Goal: Check status: Check status

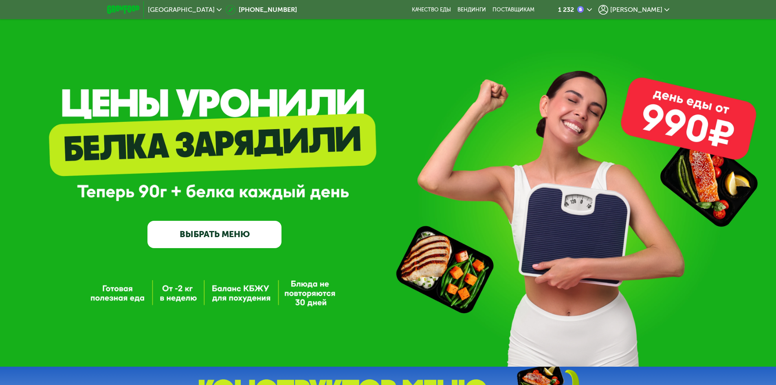
click at [642, 12] on span "[PERSON_NAME]" at bounding box center [636, 10] width 52 height 7
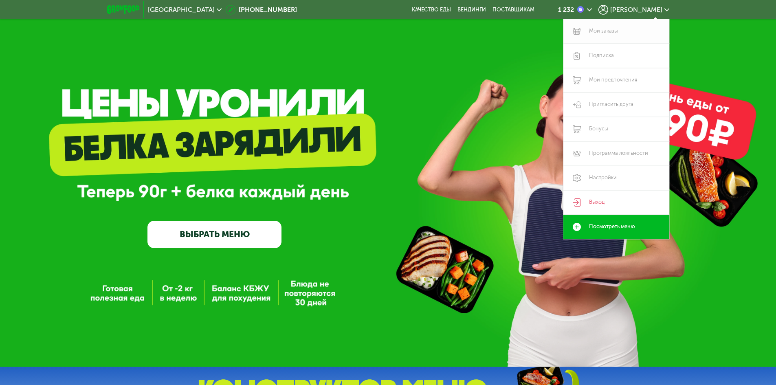
click at [594, 32] on link "Мои заказы" at bounding box center [616, 31] width 106 height 24
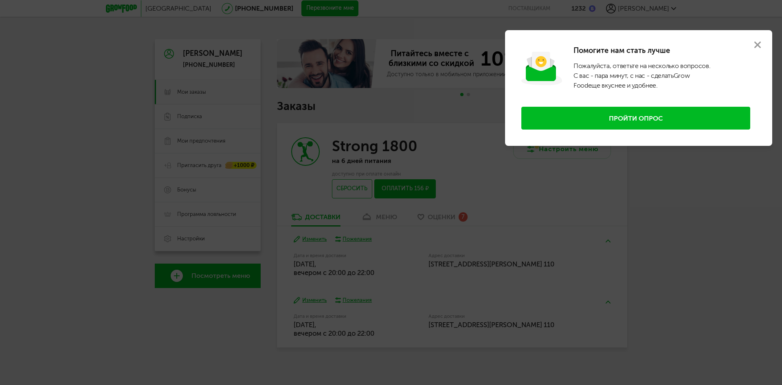
click at [61, 106] on div at bounding box center [391, 192] width 782 height 385
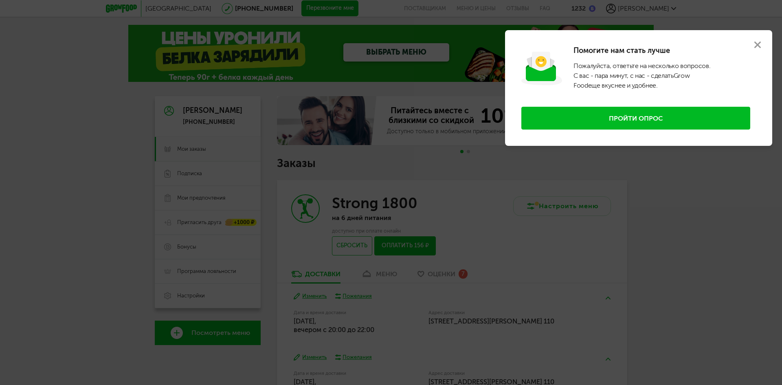
click at [454, 260] on div at bounding box center [391, 192] width 782 height 385
click at [671, 114] on button "Пройти опрос" at bounding box center [635, 118] width 229 height 23
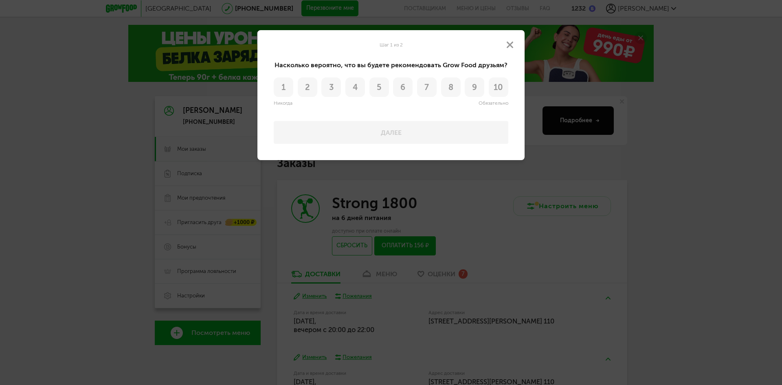
drag, startPoint x: 698, startPoint y: 165, endPoint x: 677, endPoint y: 150, distance: 26.3
click at [697, 164] on div at bounding box center [391, 192] width 782 height 385
click at [515, 42] on button at bounding box center [509, 44] width 29 height 29
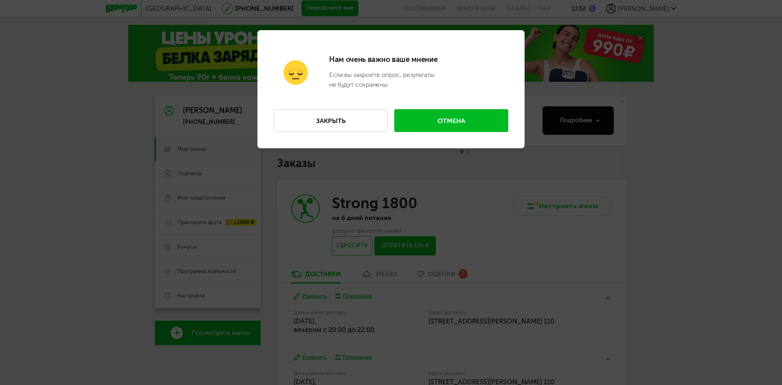
click at [341, 125] on button "Закрыть" at bounding box center [331, 120] width 114 height 23
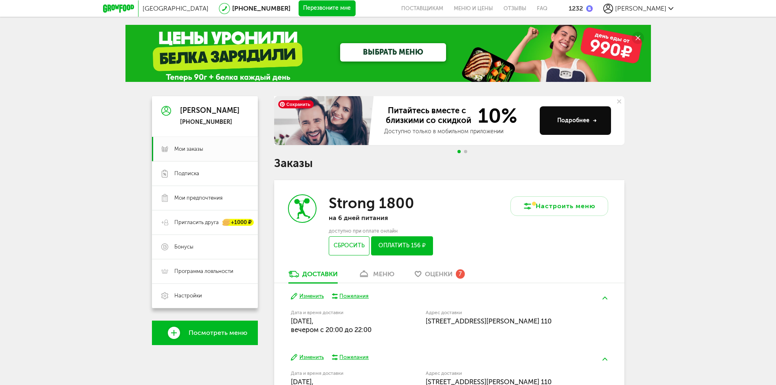
click at [378, 277] on div "меню" at bounding box center [383, 274] width 21 height 8
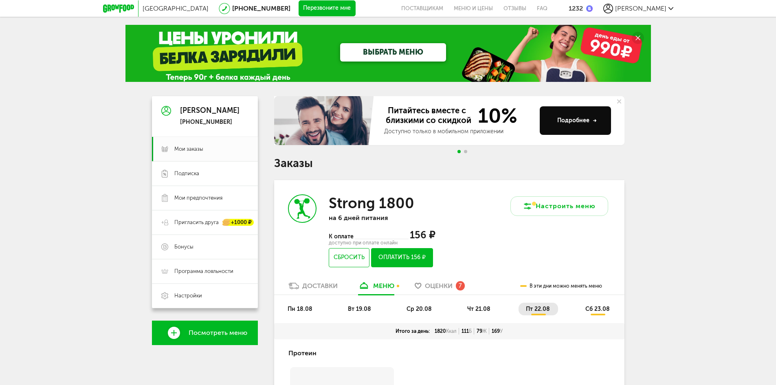
click at [314, 310] on li "пн 18.08" at bounding box center [300, 309] width 40 height 13
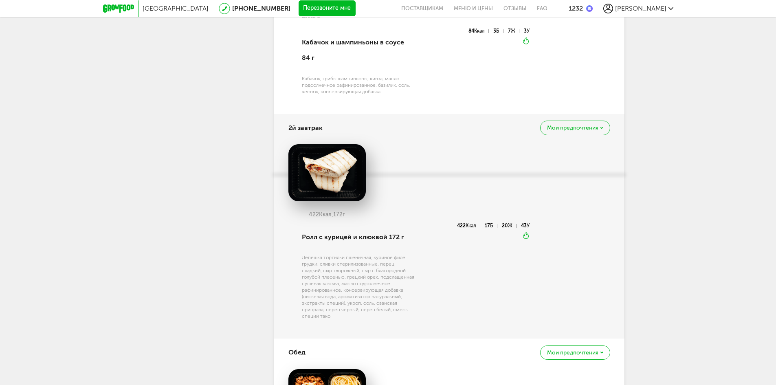
scroll to position [489, 0]
